Goal: Task Accomplishment & Management: Manage account settings

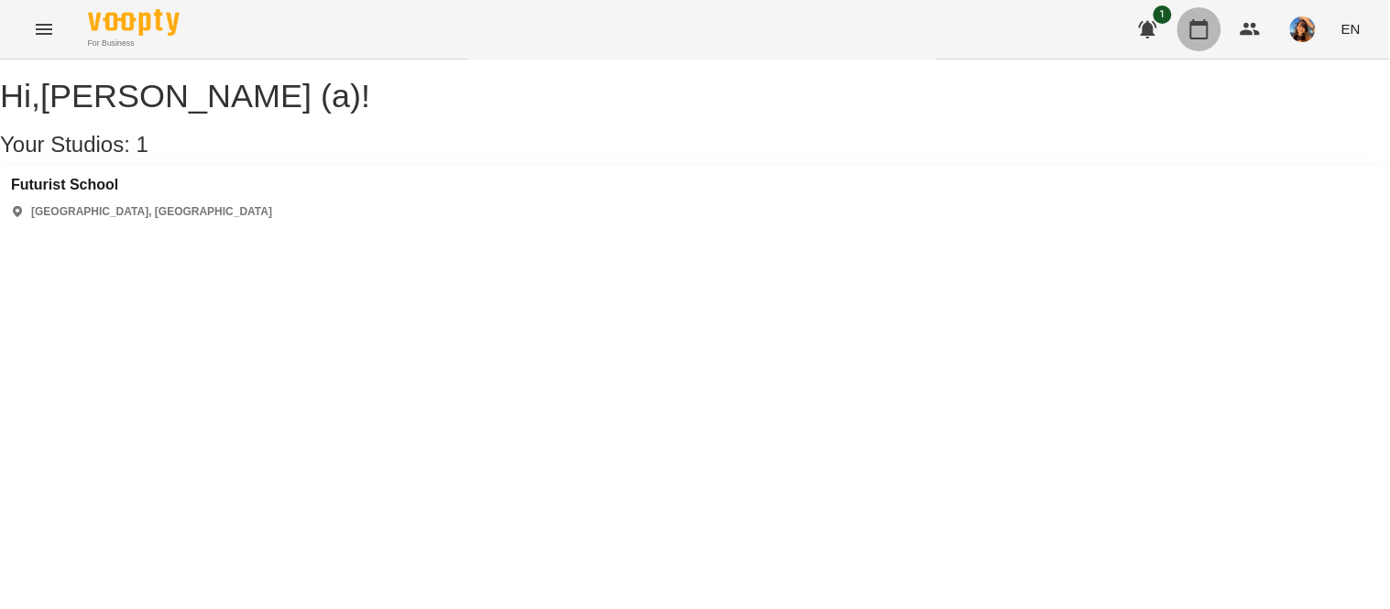
click at [1198, 43] on button "button" at bounding box center [1200, 29] width 44 height 44
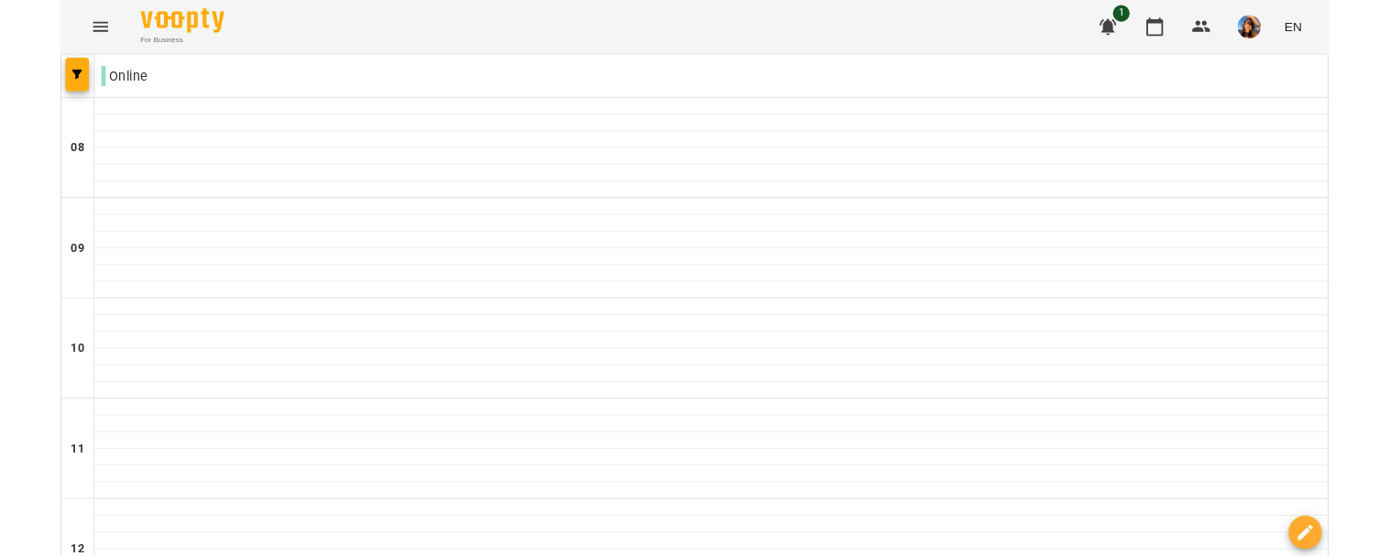
scroll to position [738, 0]
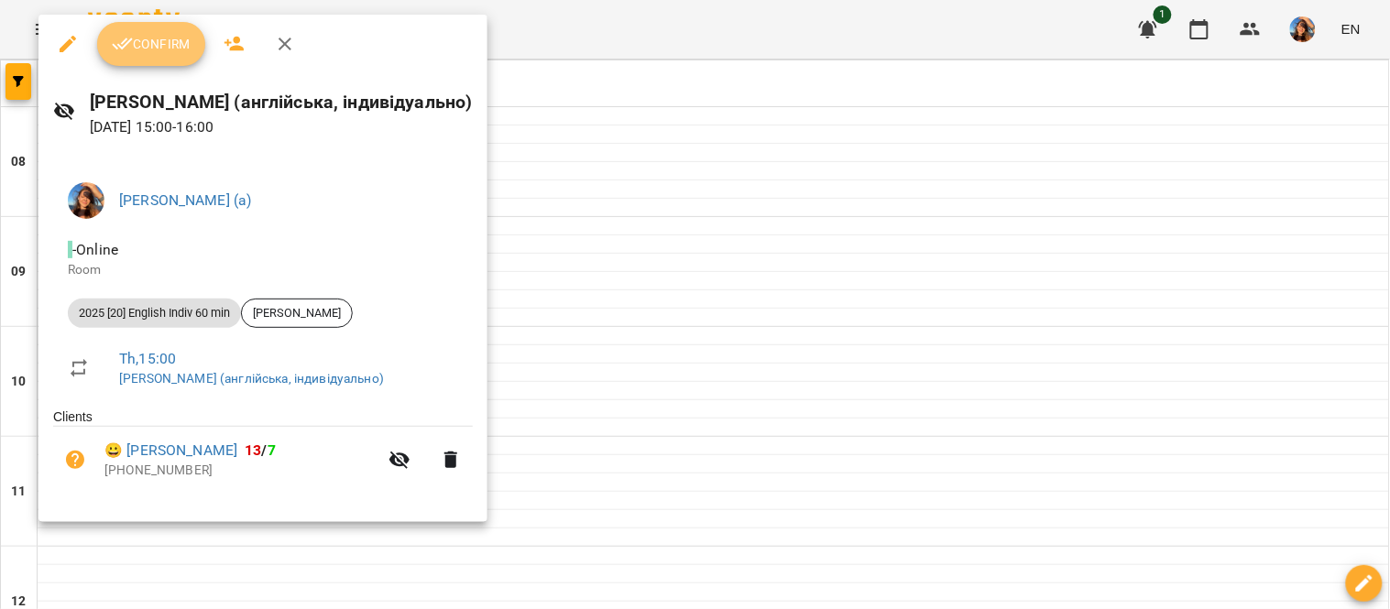
click at [144, 42] on span "Confirm" at bounding box center [151, 44] width 79 height 22
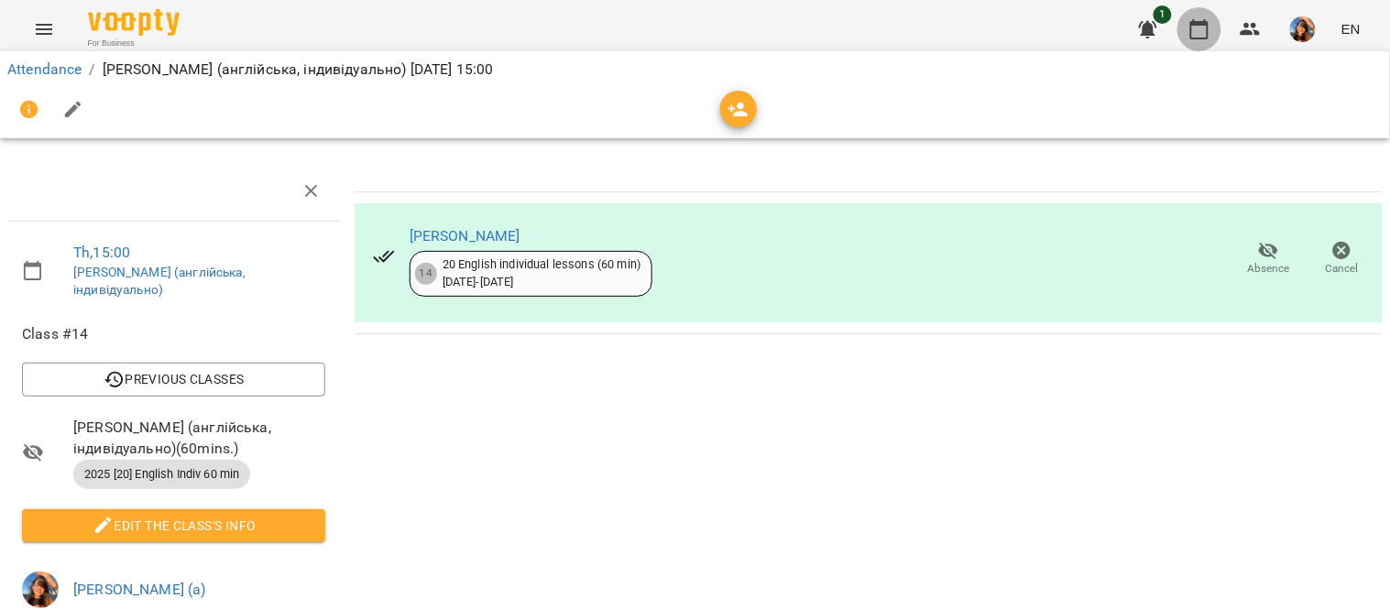
click at [1213, 19] on button "button" at bounding box center [1200, 29] width 44 height 44
